Goal: Task Accomplishment & Management: Manage account settings

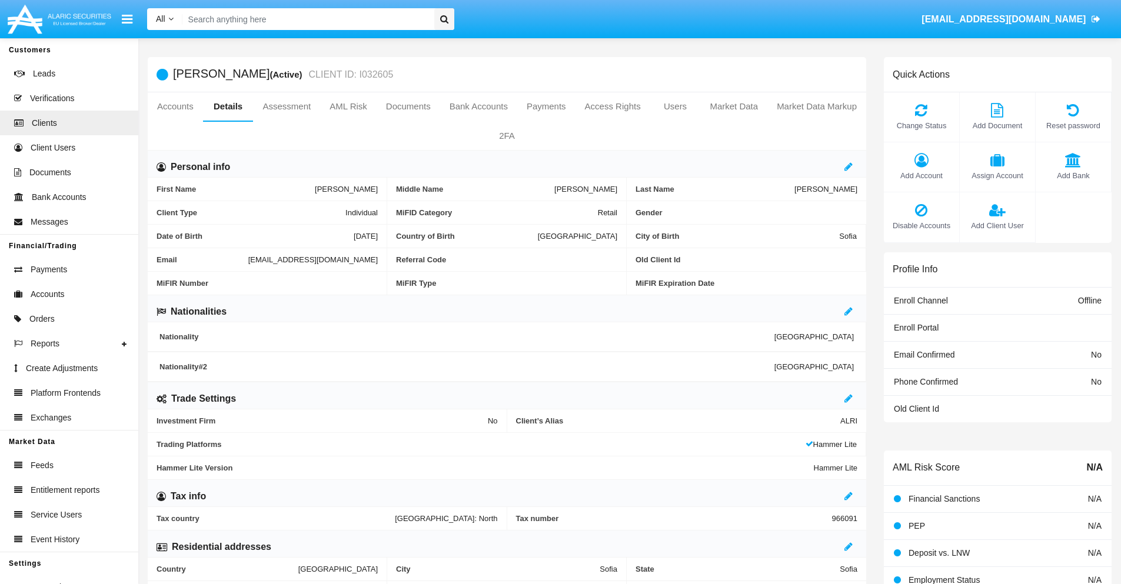
click at [734, 107] on link "Market Data" at bounding box center [733, 106] width 67 height 28
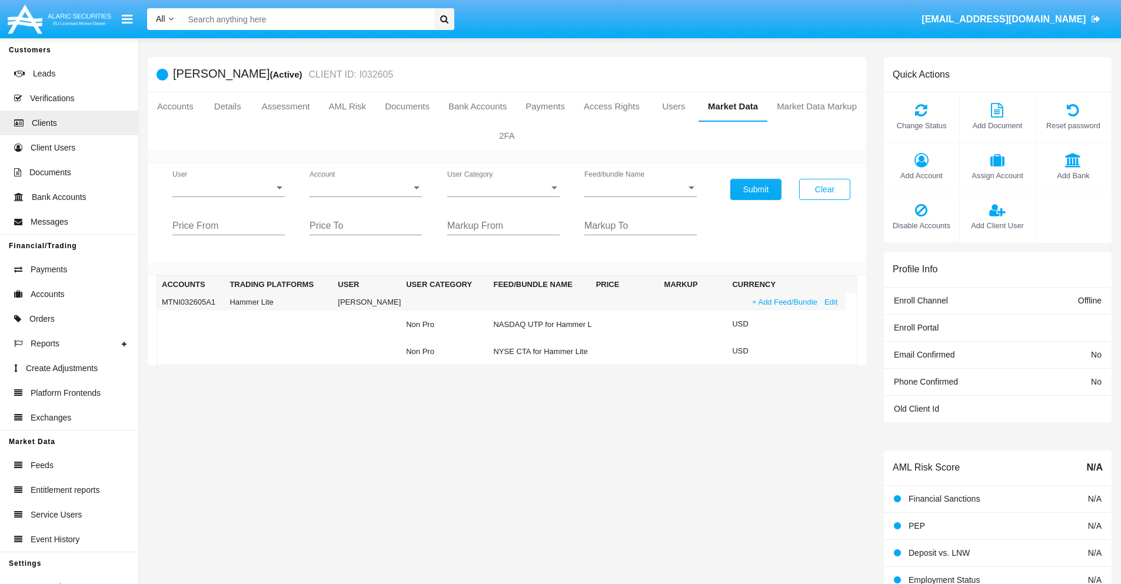
click at [783, 302] on link "+ Add Feed/Bundle" at bounding box center [785, 302] width 72 height 12
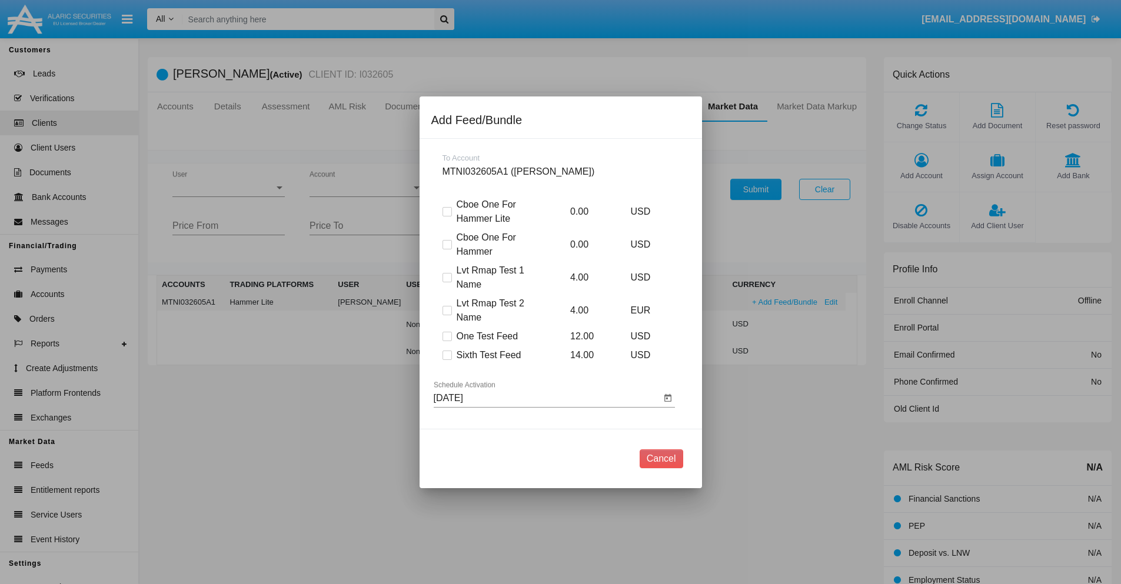
click at [447, 355] on span at bounding box center [447, 355] width 9 height 9
click at [447, 360] on input "Sixth Test Feed" at bounding box center [447, 360] width 1 height 1
checkbox input "true"
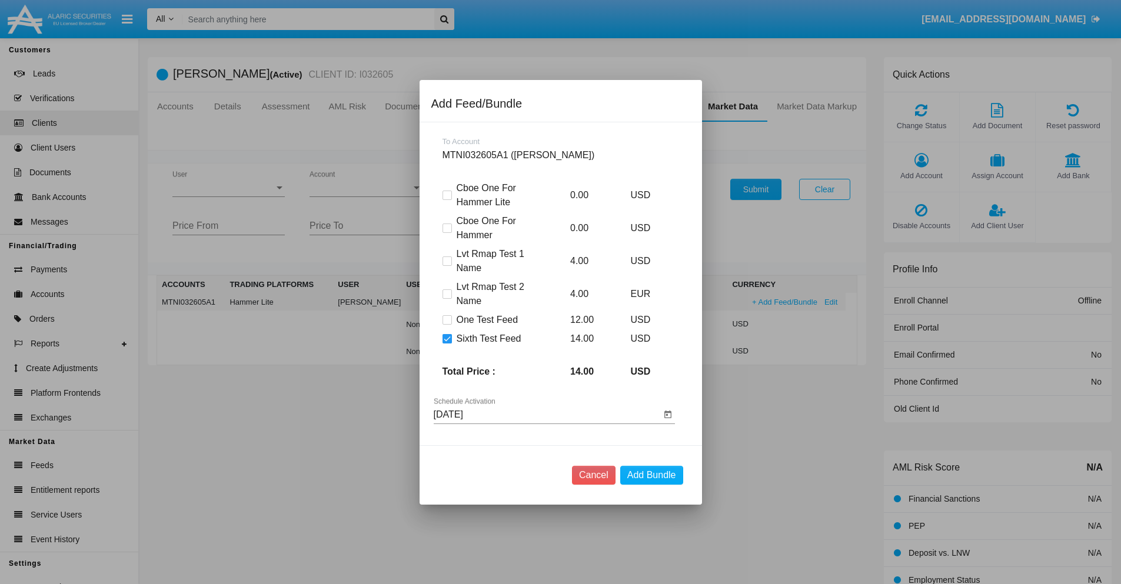
click at [547, 414] on input "[DATE]" at bounding box center [547, 415] width 227 height 11
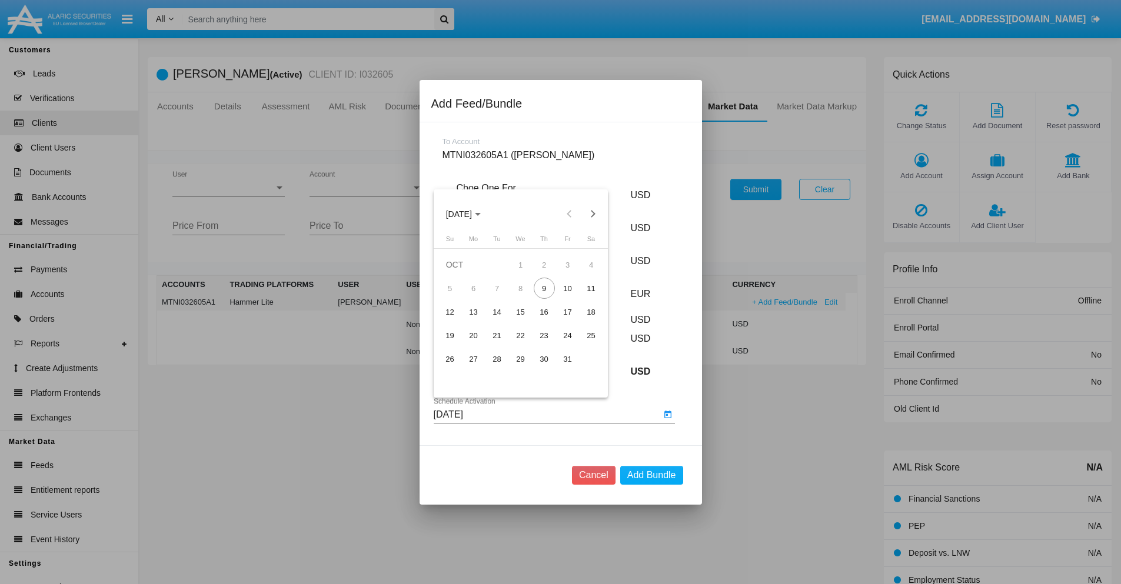
click at [469, 214] on span "[DATE]" at bounding box center [459, 213] width 26 height 9
click at [582, 321] on div "2027" at bounding box center [582, 321] width 37 height 21
click at [582, 321] on div "DEC" at bounding box center [582, 321] width 37 height 21
click at [591, 288] on div "11" at bounding box center [591, 288] width 21 height 21
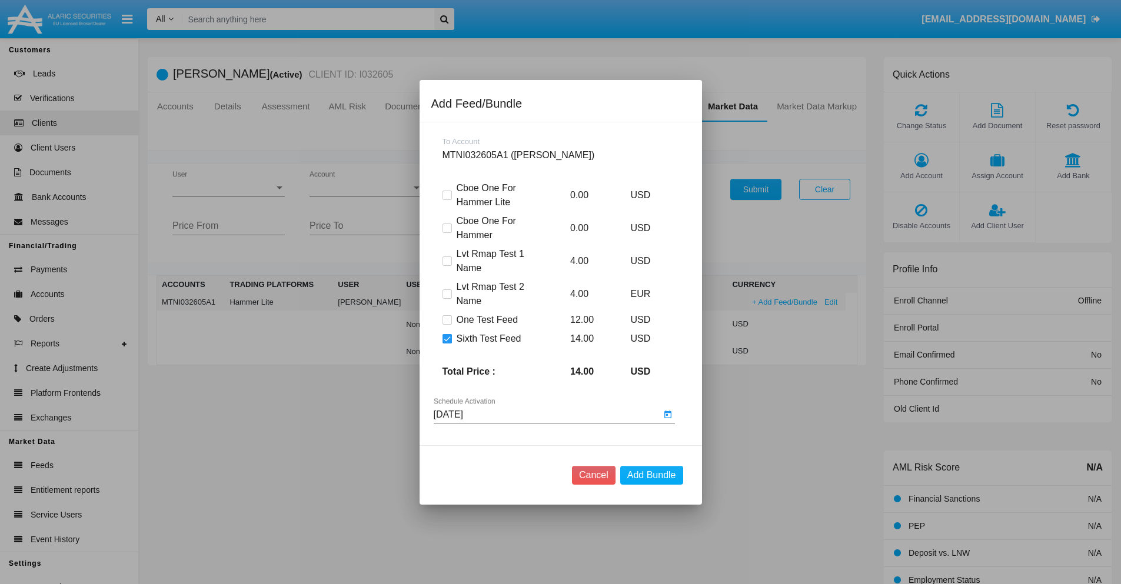
type input "[DATE]"
click at [651, 475] on button "Add Bundle" at bounding box center [651, 475] width 63 height 19
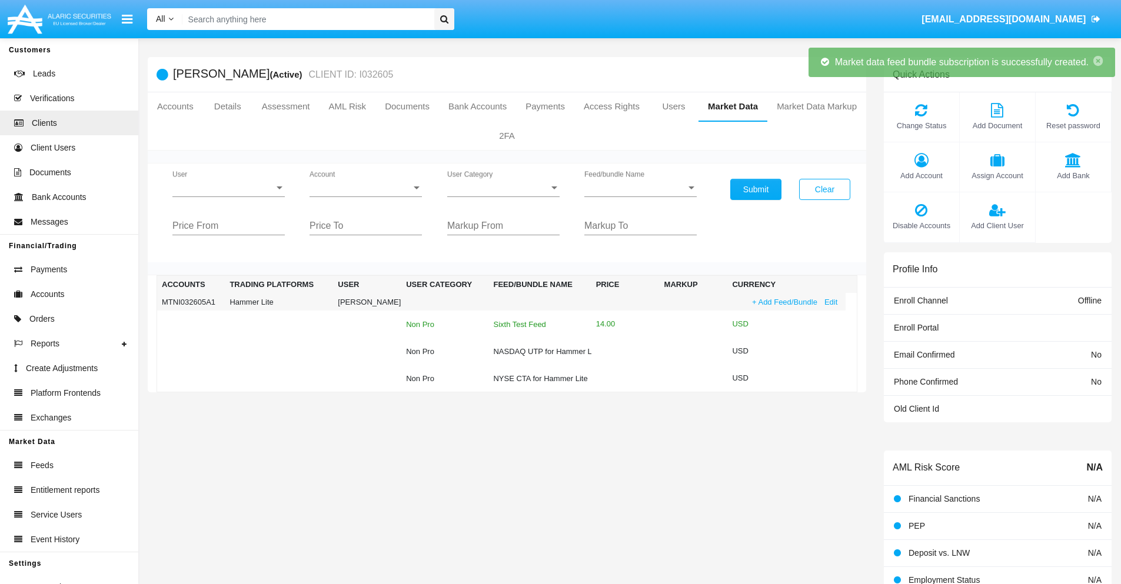
click at [538, 324] on div "Sixth Test Feed" at bounding box center [539, 325] width 93 height 8
